Goal: Find specific page/section: Find specific page/section

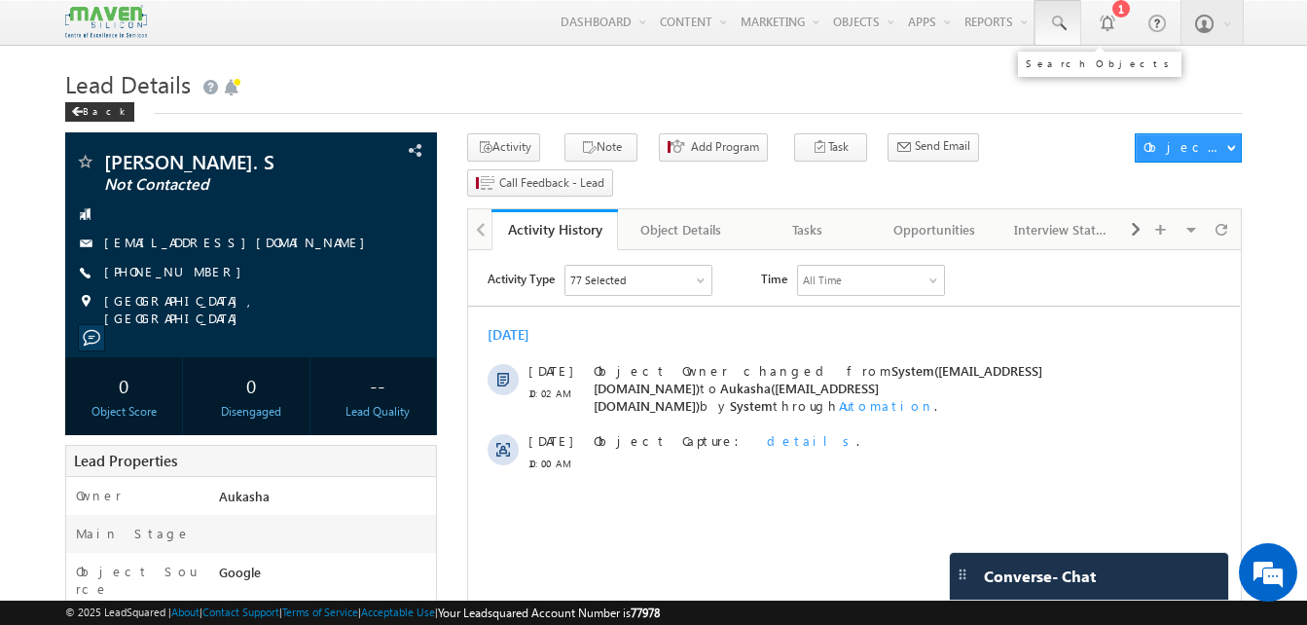
click at [1060, 27] on span at bounding box center [1057, 23] width 19 height 19
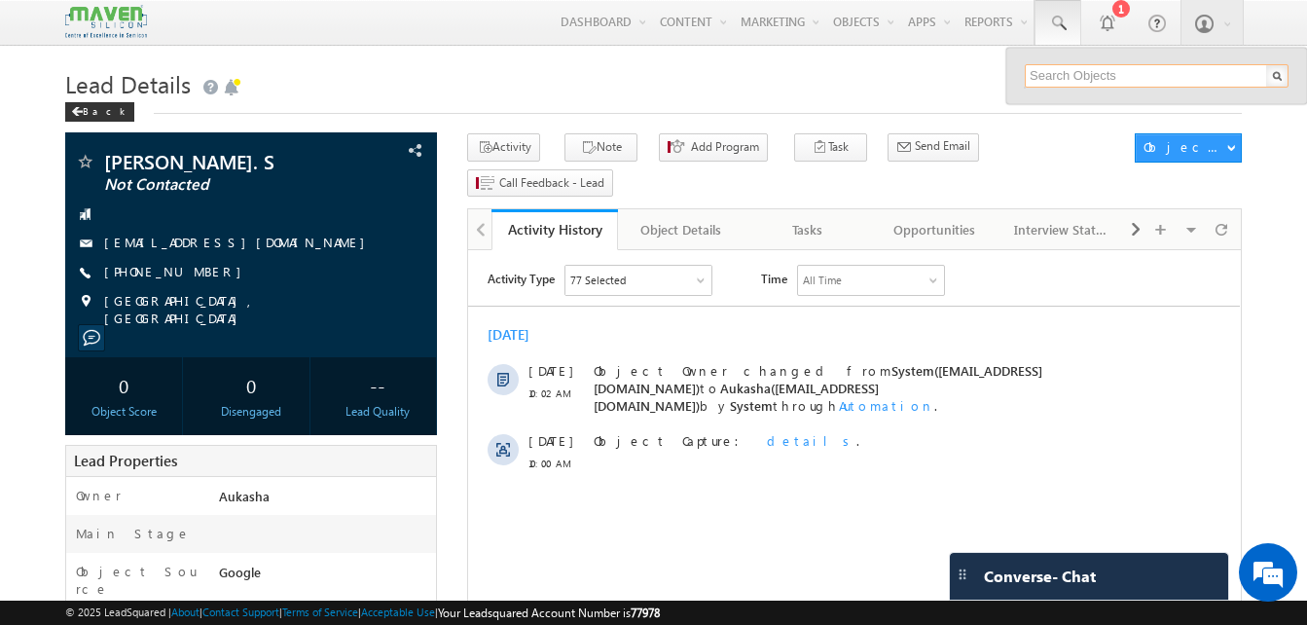
paste input "8169203966"
click at [1062, 70] on input "text" at bounding box center [1157, 75] width 264 height 23
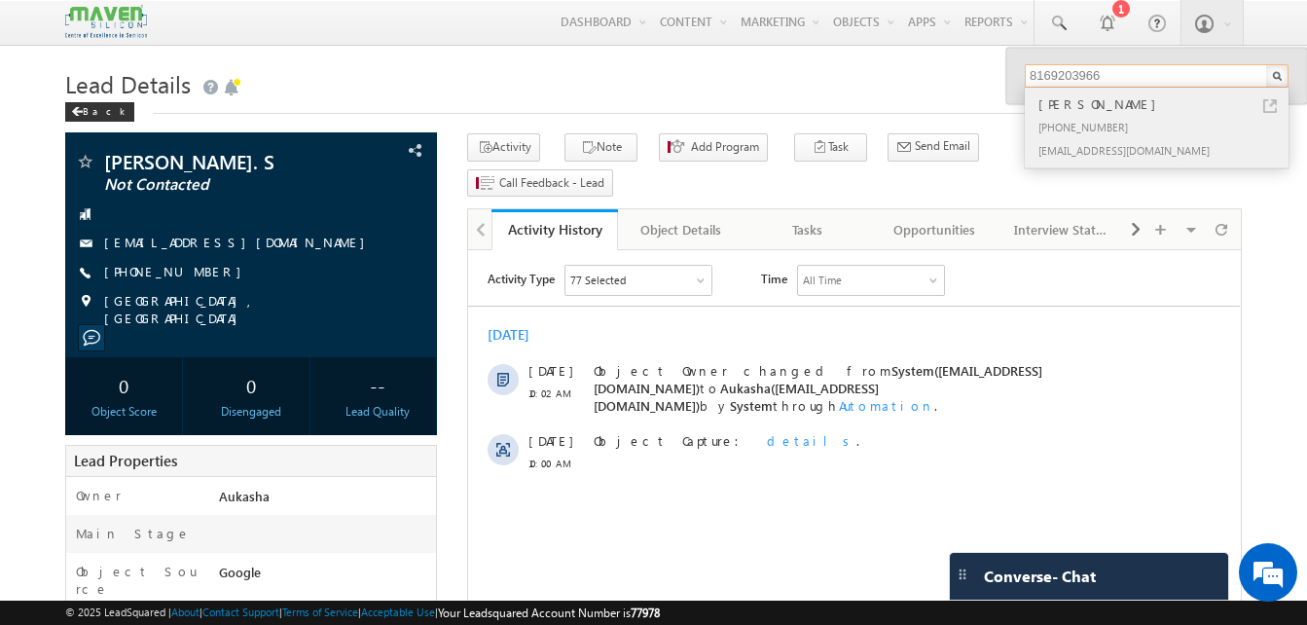
type input "8169203966"
click at [1268, 108] on link at bounding box center [1271, 106] width 14 height 14
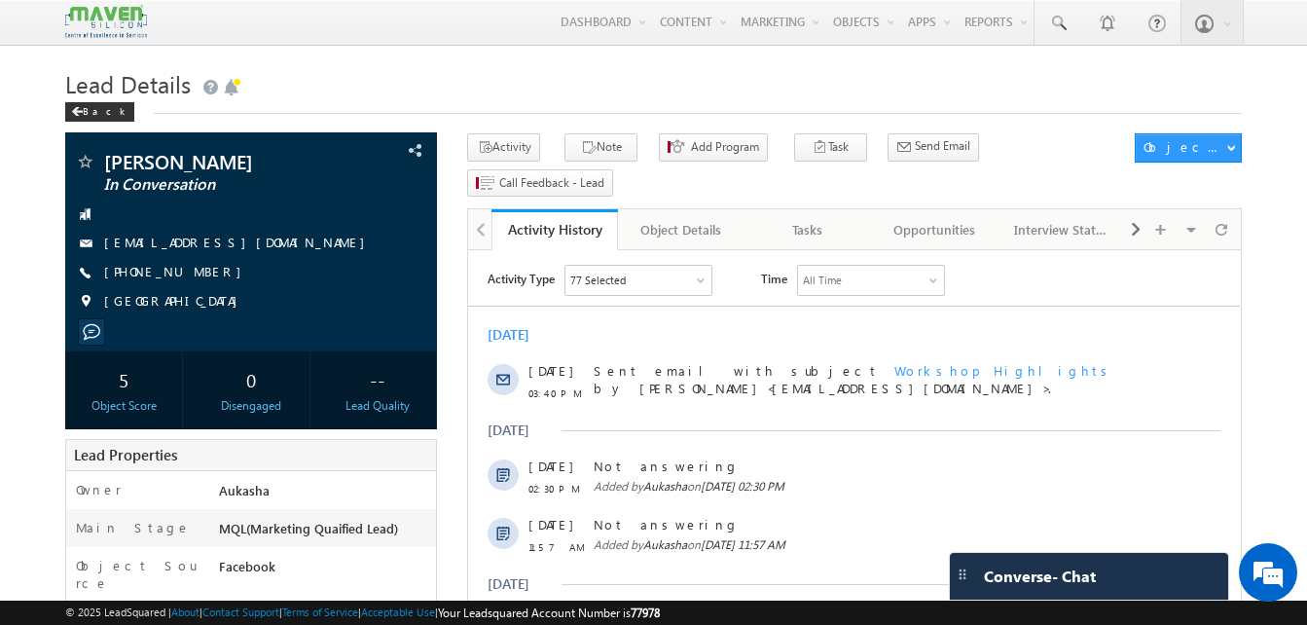
drag, startPoint x: 0, startPoint y: 0, endPoint x: 3, endPoint y: 197, distance: 196.7
